Goal: Check status

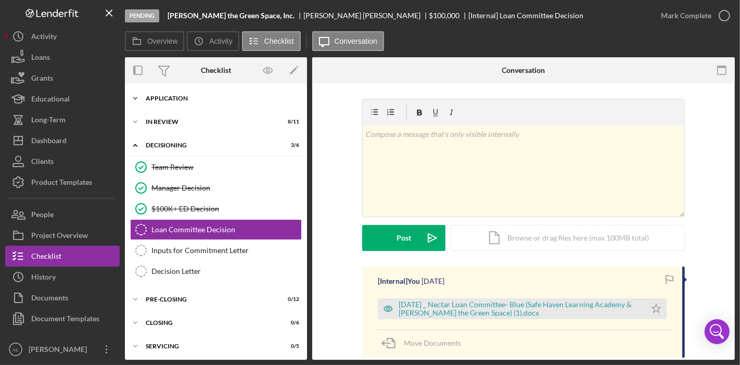
click at [204, 104] on div "Icon/Expander Application 22 / 31" at bounding box center [216, 98] width 182 height 21
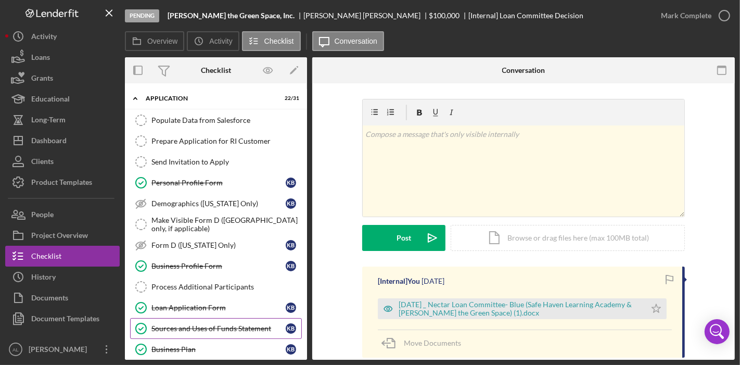
click at [203, 327] on div "Sources and Uses of Funds Statement" at bounding box center [218, 328] width 134 height 8
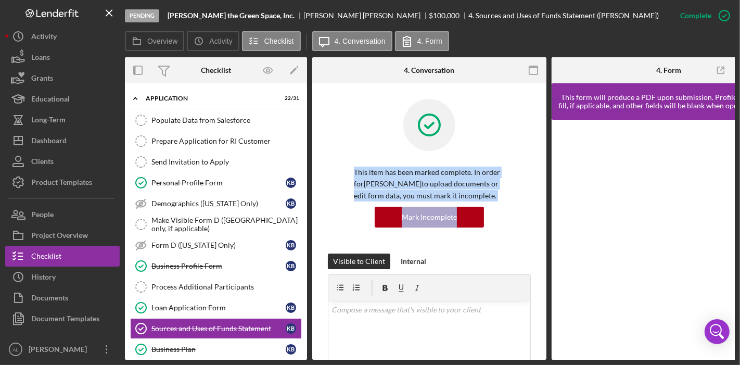
drag, startPoint x: 546, startPoint y: 161, endPoint x: 544, endPoint y: 241, distance: 80.1
click at [544, 241] on div "Sources and Uses of Funds Statement Sources and Uses of Funds Statement This it…" at bounding box center [429, 221] width 234 height 276
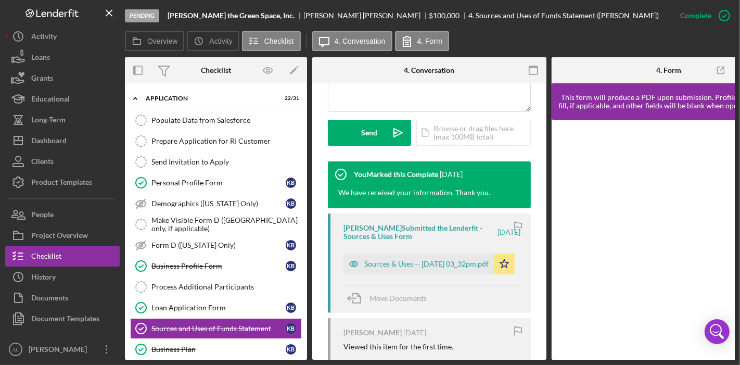
scroll to position [286, 0]
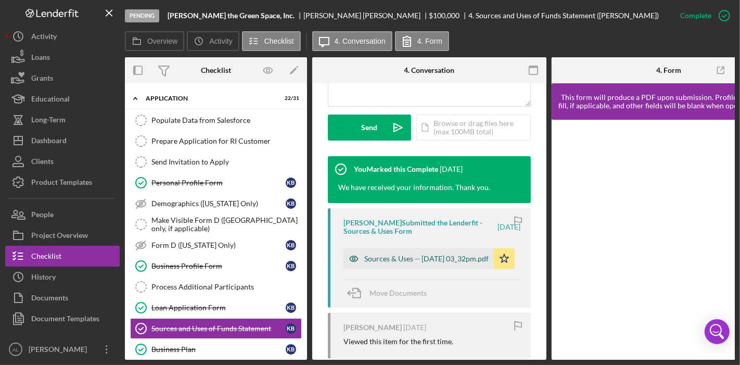
click at [384, 263] on div "Sources & Uses -- [DATE] 03_32pm.pdf" at bounding box center [426, 258] width 124 height 8
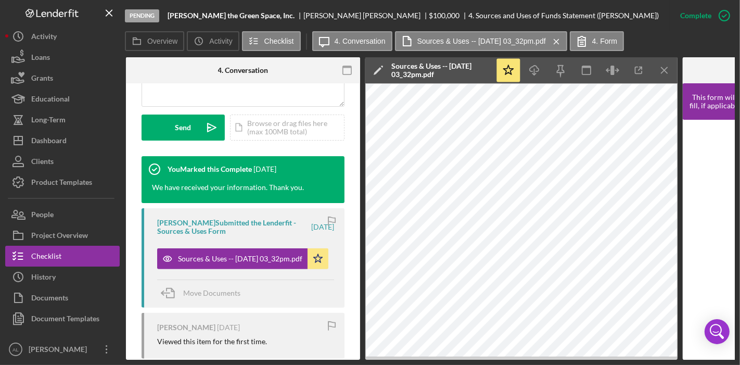
scroll to position [0, 189]
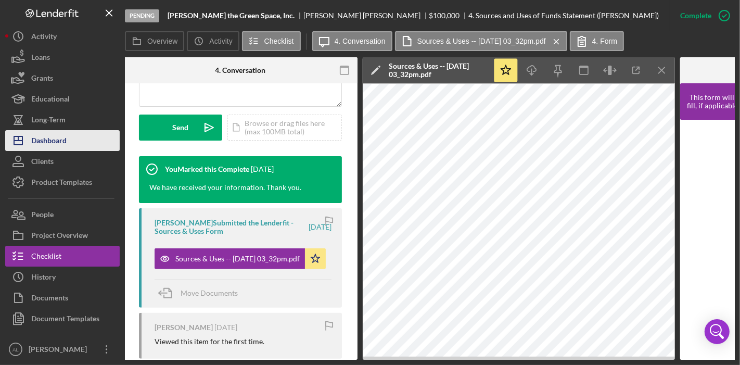
click at [76, 135] on button "Icon/Dashboard Dashboard" at bounding box center [62, 140] width 114 height 21
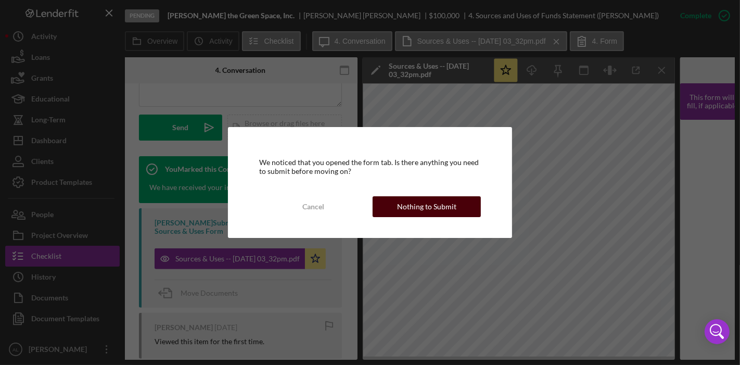
click at [432, 210] on div "Nothing to Submit" at bounding box center [426, 206] width 59 height 21
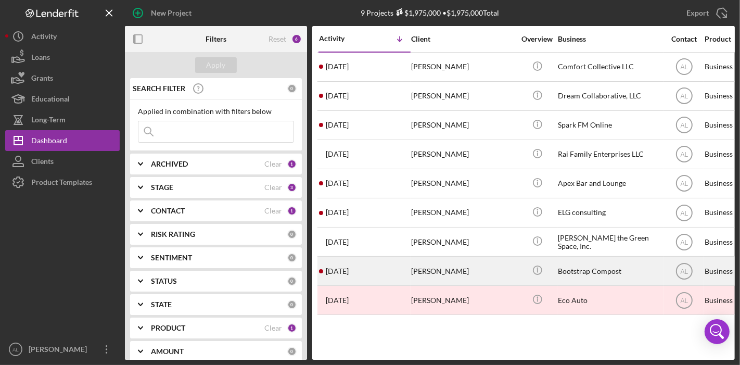
click at [480, 262] on div "[PERSON_NAME]" at bounding box center [463, 271] width 104 height 28
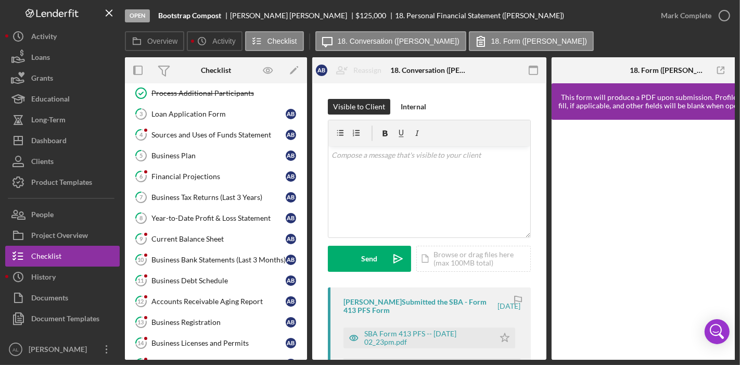
scroll to position [203, 0]
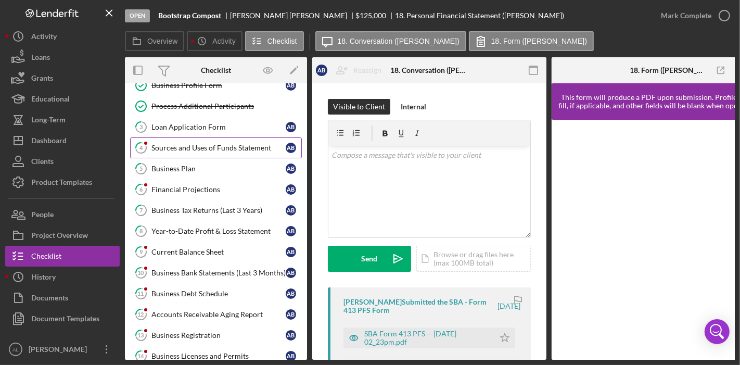
click at [249, 144] on div "Sources and Uses of Funds Statement" at bounding box center [218, 148] width 134 height 8
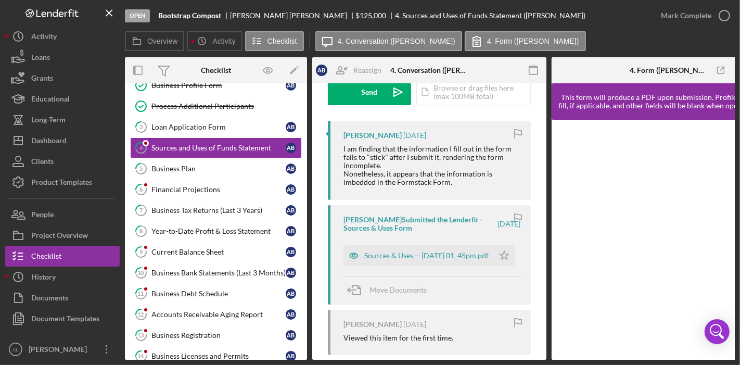
scroll to position [173, 0]
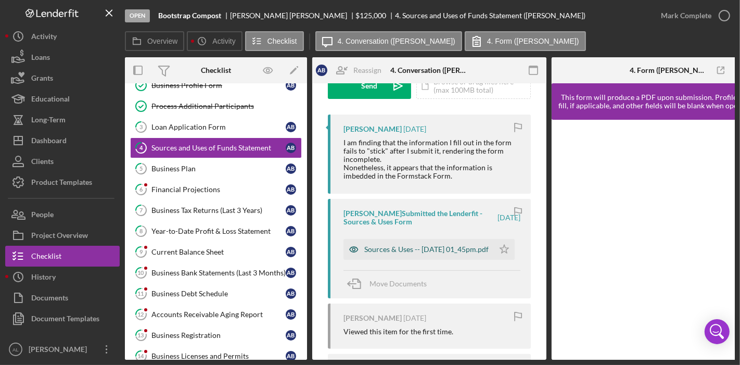
click at [432, 245] on div "Sources & Uses -- [DATE] 01_45pm.pdf" at bounding box center [426, 249] width 124 height 8
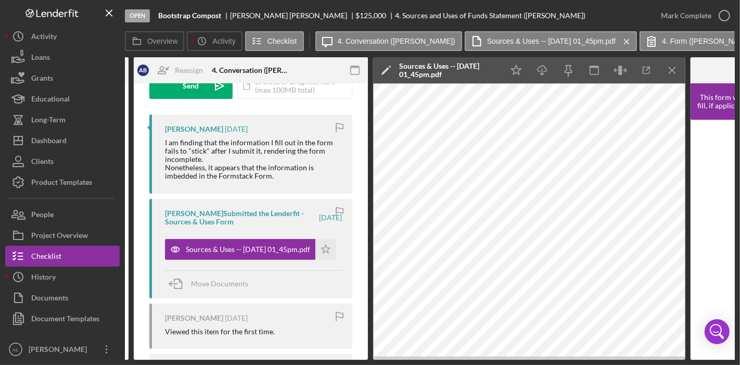
scroll to position [0, 185]
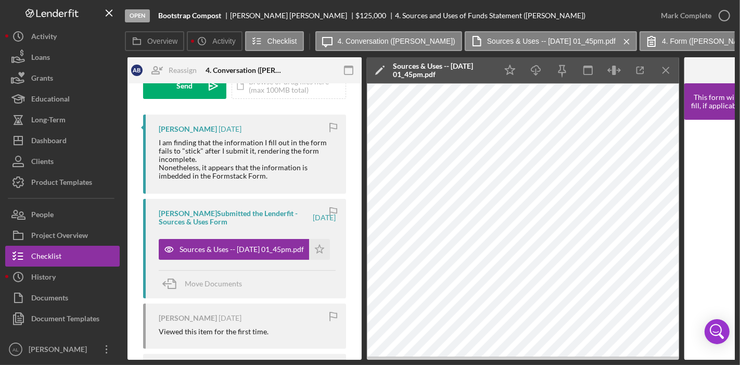
drag, startPoint x: 392, startPoint y: 360, endPoint x: 579, endPoint y: 389, distance: 189.4
click at [579, 364] on html "Open Bootstrap Compost [PERSON_NAME] $125,000 $125,000 4. Sources and Uses of F…" at bounding box center [370, 182] width 740 height 365
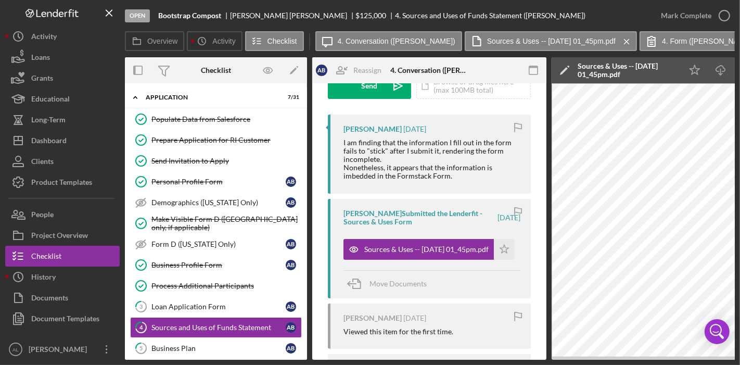
scroll to position [22, 0]
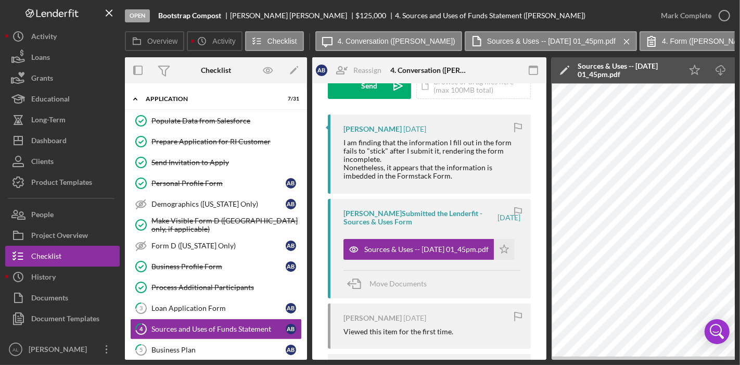
drag, startPoint x: 306, startPoint y: 161, endPoint x: 306, endPoint y: 175, distance: 14.1
click at [306, 175] on div "A B I K S C Icon/Expander Application 7 / 31 Populate Data from Salesforce Popu…" at bounding box center [216, 221] width 182 height 276
drag, startPoint x: 302, startPoint y: 173, endPoint x: 303, endPoint y: 190, distance: 17.7
click at [303, 190] on div "A B I K S C Icon/Expander Application 7 / 31 Populate Data from Salesforce Popu…" at bounding box center [216, 221] width 182 height 276
click at [205, 345] on div "Business Plan" at bounding box center [218, 349] width 134 height 8
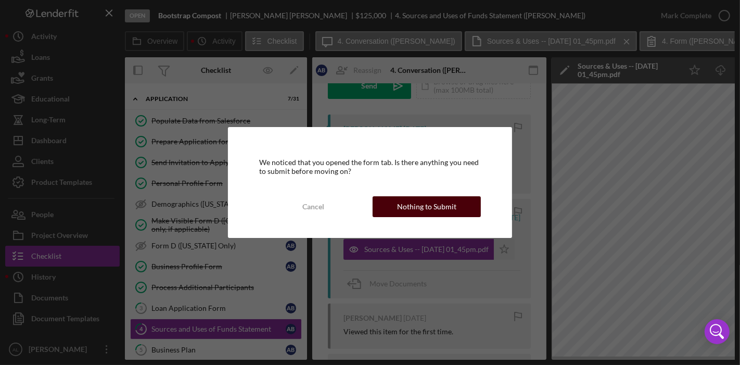
click at [401, 203] on div "Nothing to Submit" at bounding box center [426, 206] width 59 height 21
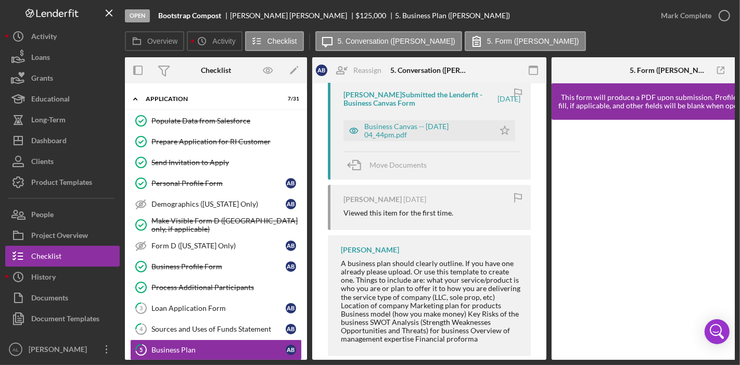
scroll to position [261, 0]
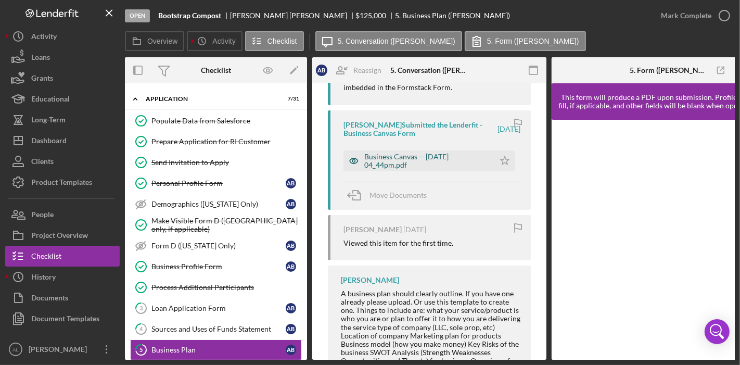
click at [437, 164] on div "Business Canvas -- [DATE] 04_44pm.pdf" at bounding box center [426, 160] width 125 height 17
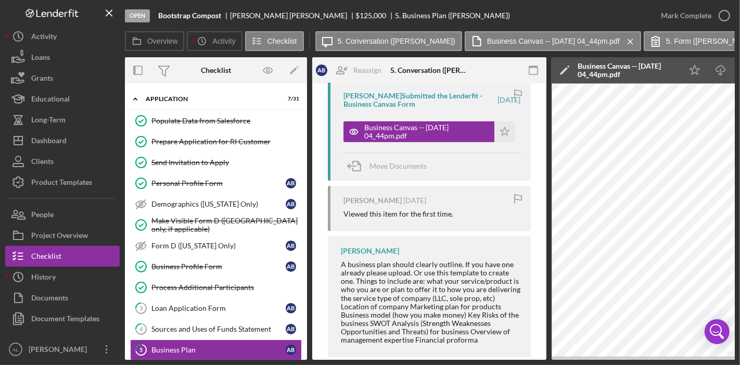
scroll to position [291, 0]
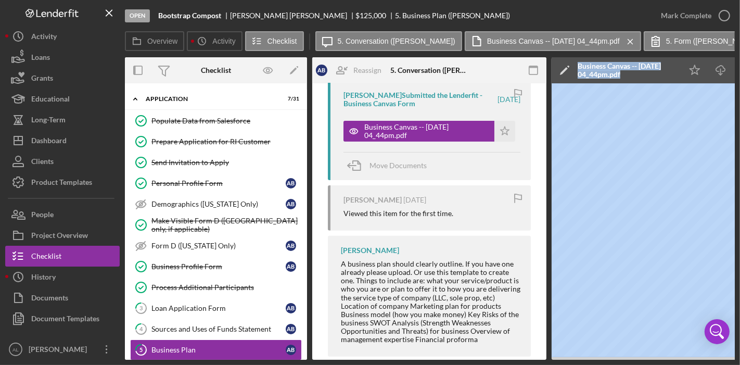
drag, startPoint x: 475, startPoint y: 356, endPoint x: 599, endPoint y: 382, distance: 126.0
click at [599, 364] on html "Open Bootstrap Compost [PERSON_NAME] $125,000 $125,000 5. Business Plan ([PERSO…" at bounding box center [370, 182] width 740 height 365
